Goal: Information Seeking & Learning: Learn about a topic

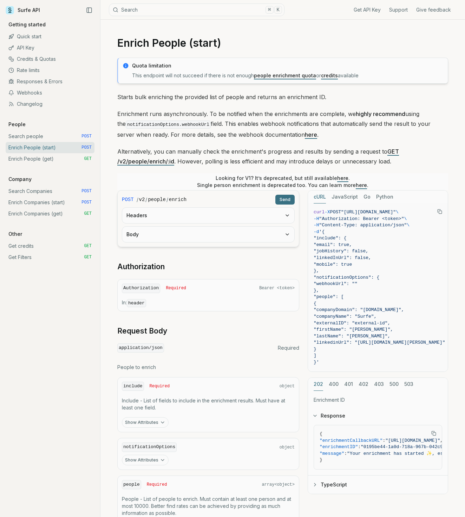
click at [34, 49] on link "API Key" at bounding box center [50, 47] width 89 height 11
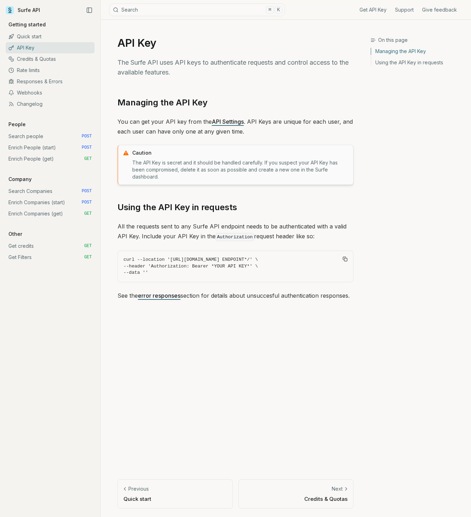
click at [226, 121] on link "API Settings" at bounding box center [228, 121] width 32 height 7
click at [10, 9] on icon at bounding box center [9, 9] width 3 height 4
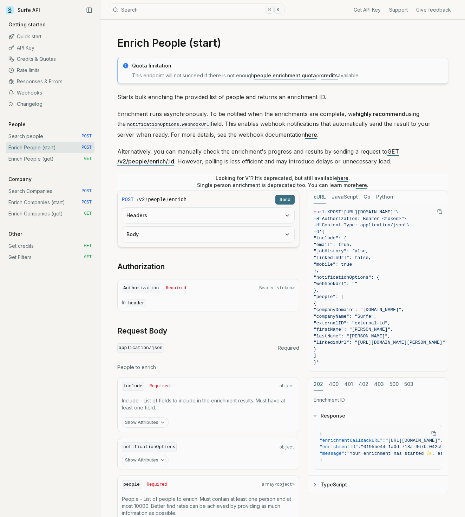
click at [136, 11] on button "Search ⌘ K" at bounding box center [197, 10] width 176 height 13
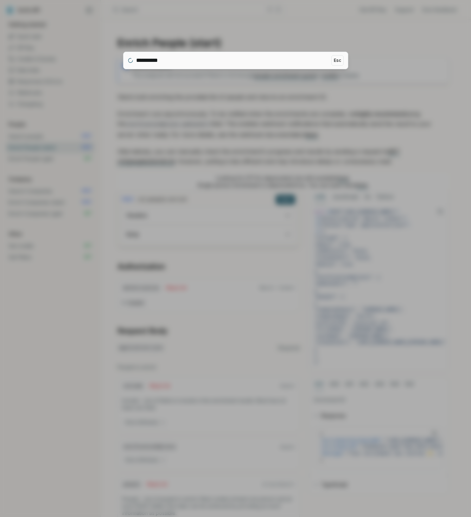
type input "**********"
click at [336, 62] on button "Esc" at bounding box center [337, 60] width 12 height 11
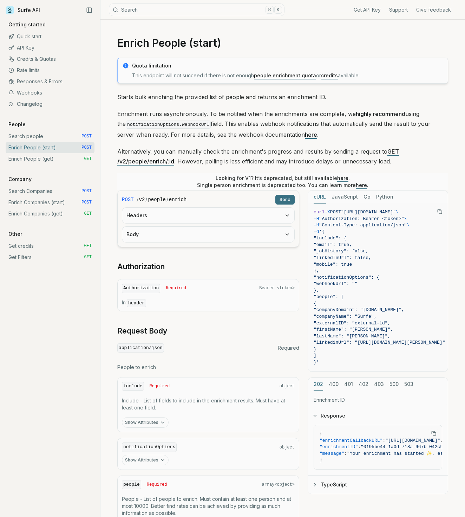
click at [15, 9] on link "Surfe API" at bounding box center [23, 10] width 34 height 11
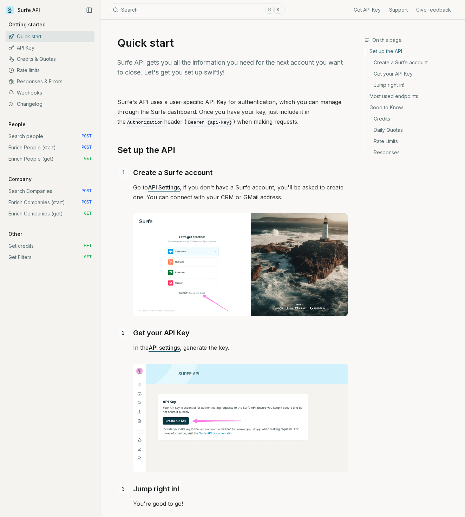
click at [33, 137] on link "Search people POST" at bounding box center [50, 136] width 89 height 11
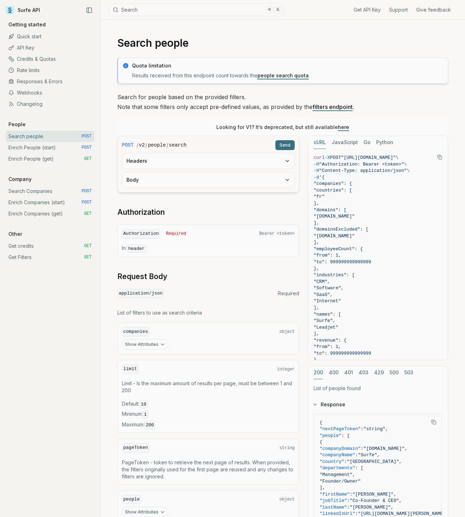
click at [10, 9] on icon at bounding box center [9, 9] width 3 height 4
